Goal: Navigation & Orientation: Find specific page/section

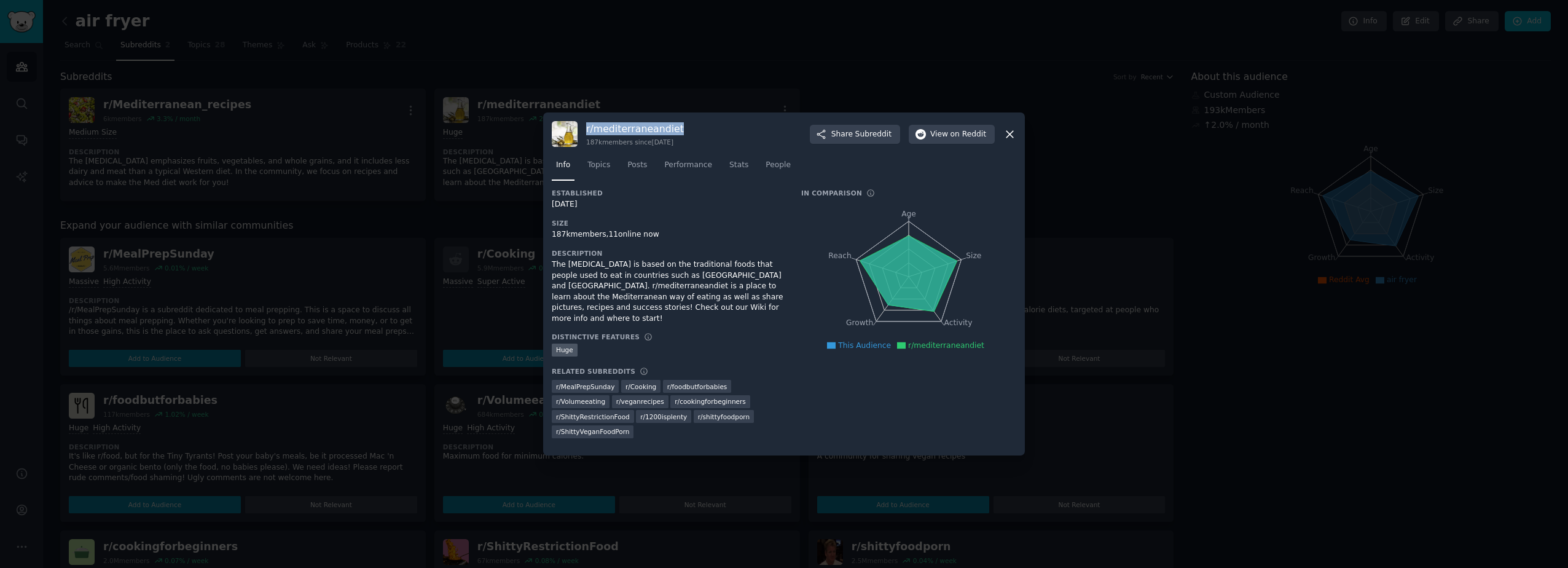
click at [1008, 138] on icon at bounding box center [1010, 134] width 7 height 7
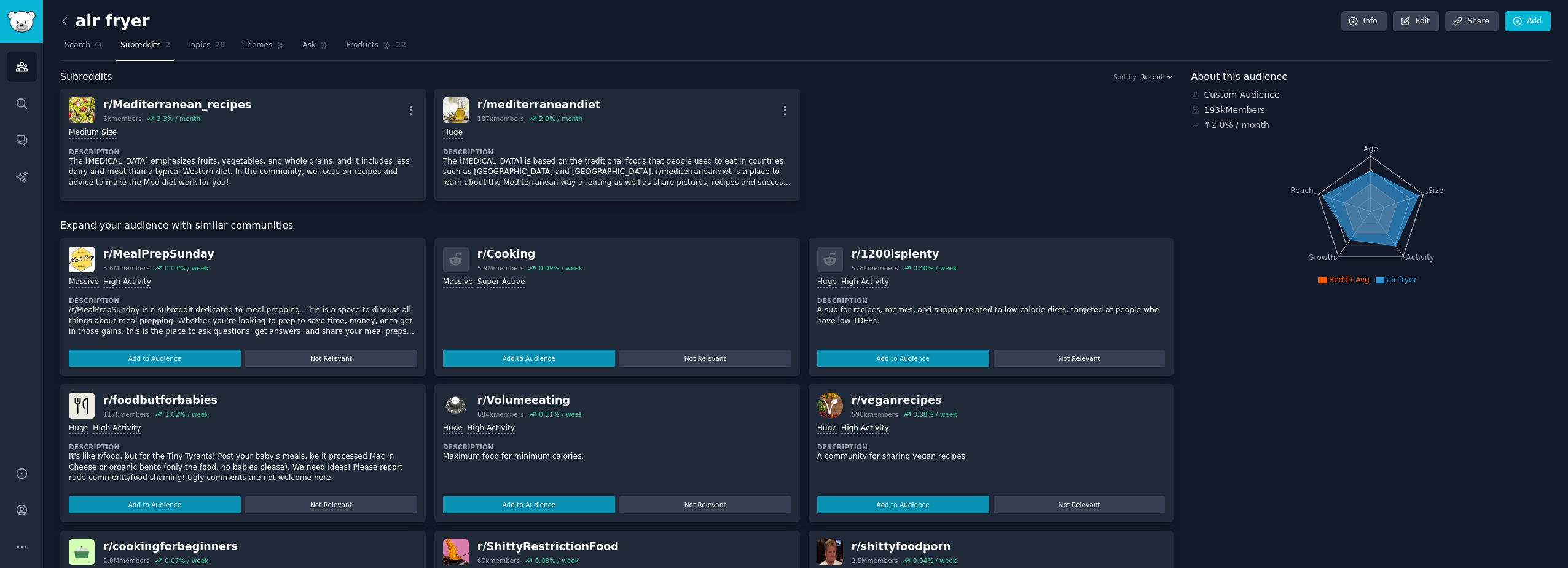
click at [65, 21] on icon at bounding box center [64, 21] width 13 height 13
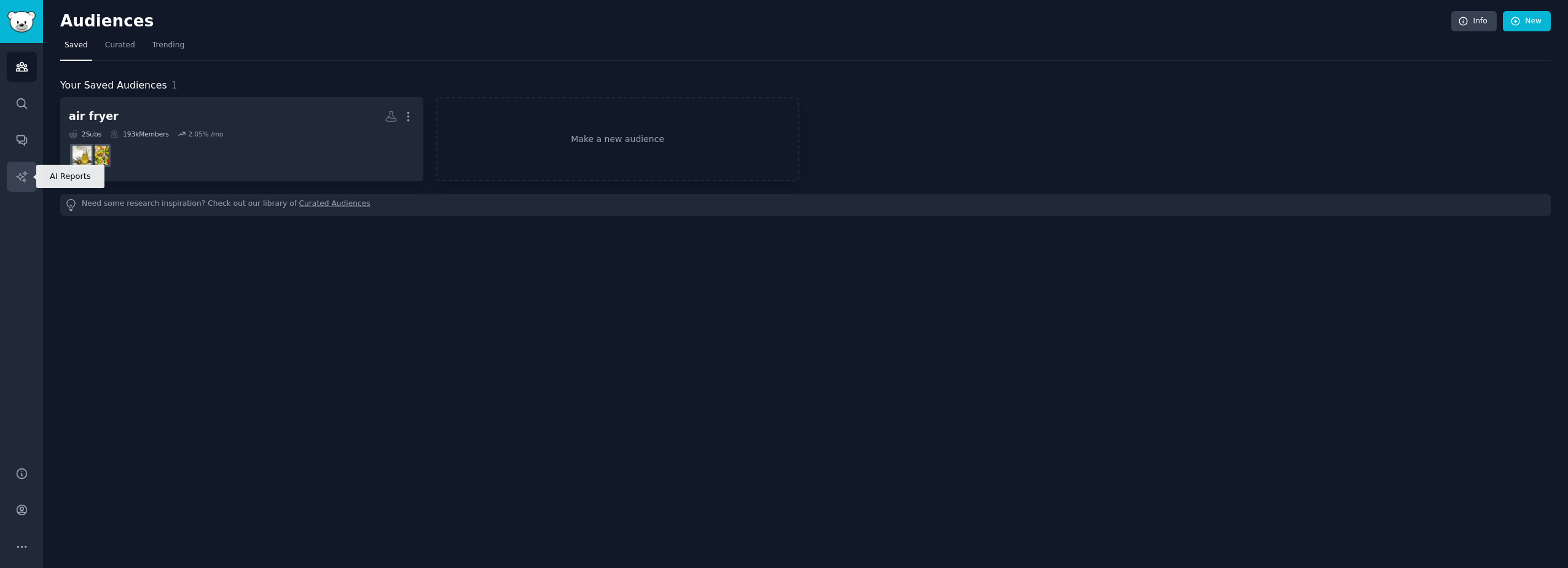
click at [26, 176] on icon "Sidebar" at bounding box center [21, 176] width 13 height 13
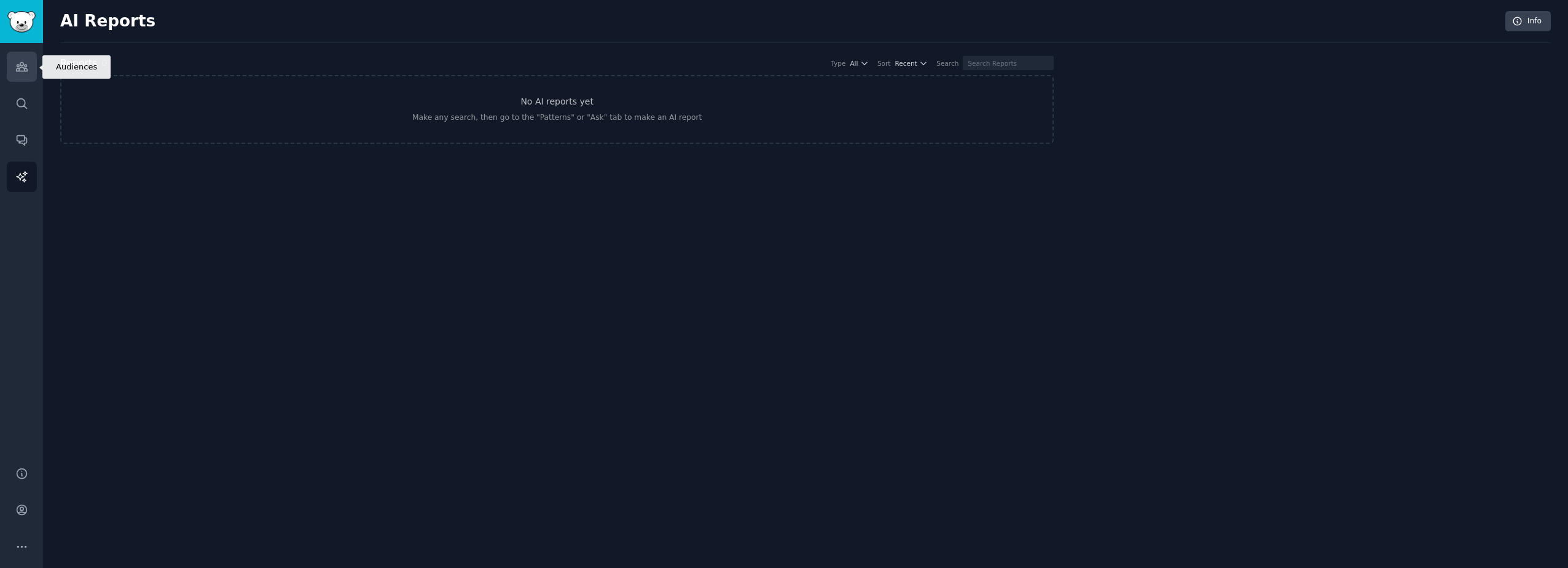
click at [21, 67] on icon "Sidebar" at bounding box center [21, 67] width 11 height 9
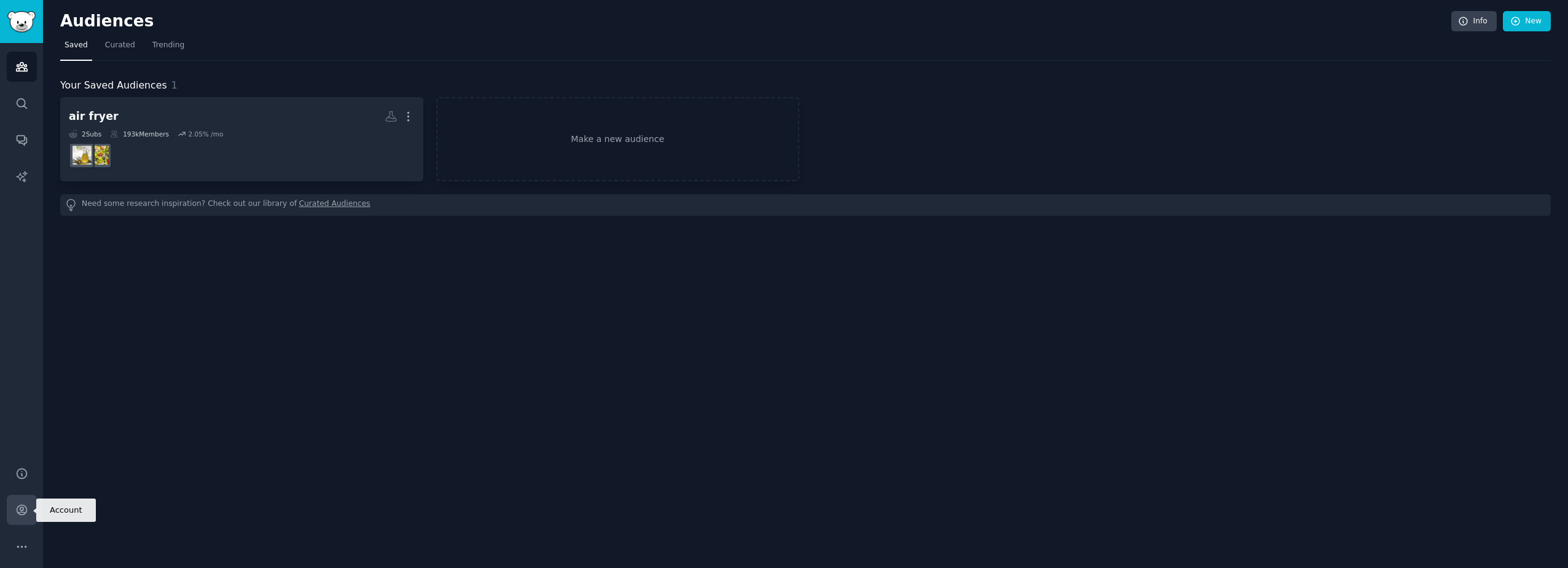
click at [22, 512] on icon "Sidebar" at bounding box center [21, 510] width 10 height 10
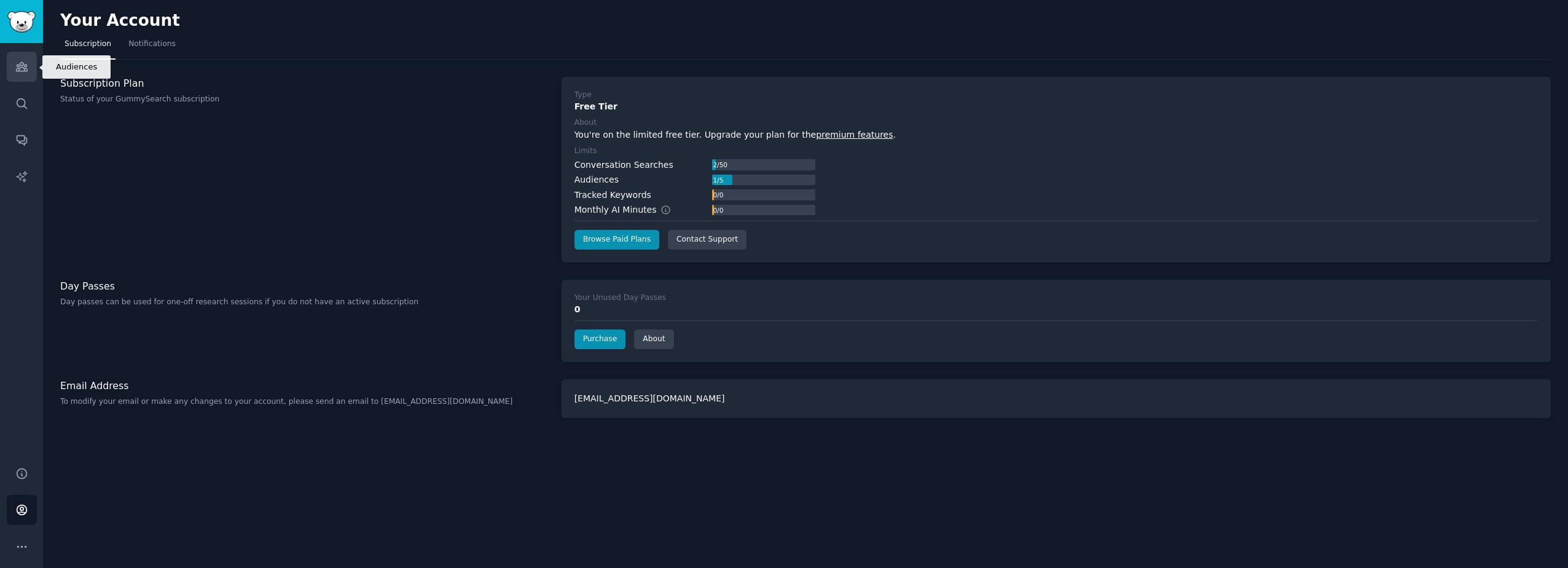
click at [16, 70] on icon "Sidebar" at bounding box center [21, 67] width 11 height 9
